Goal: Information Seeking & Learning: Learn about a topic

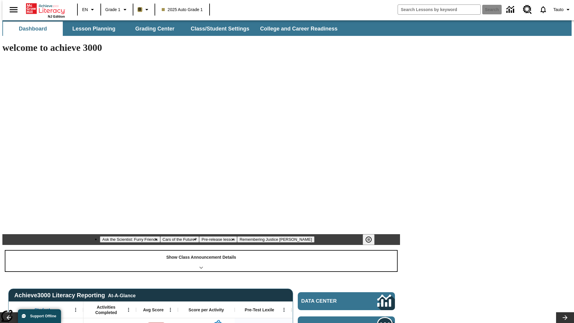
click at [201, 251] on div "Show Class Announcement Details" at bounding box center [201, 261] width 392 height 21
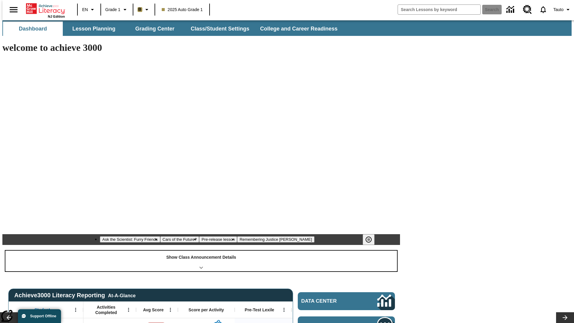
click at [201, 251] on div "Show Class Announcement Details" at bounding box center [201, 261] width 392 height 21
